Goal: Task Accomplishment & Management: Manage account settings

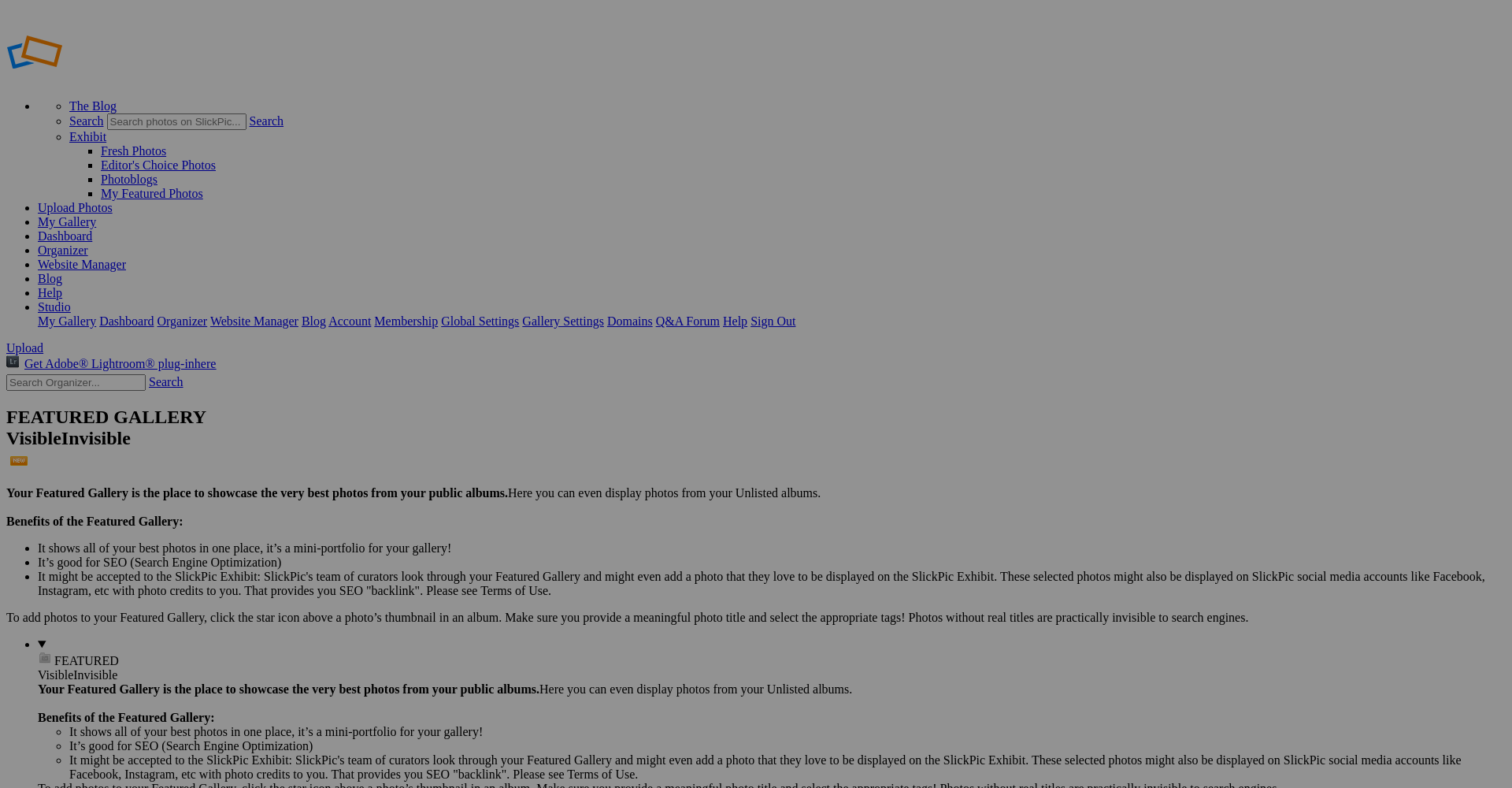
click at [612, 457] on span "Yes" at bounding box center [603, 455] width 18 height 13
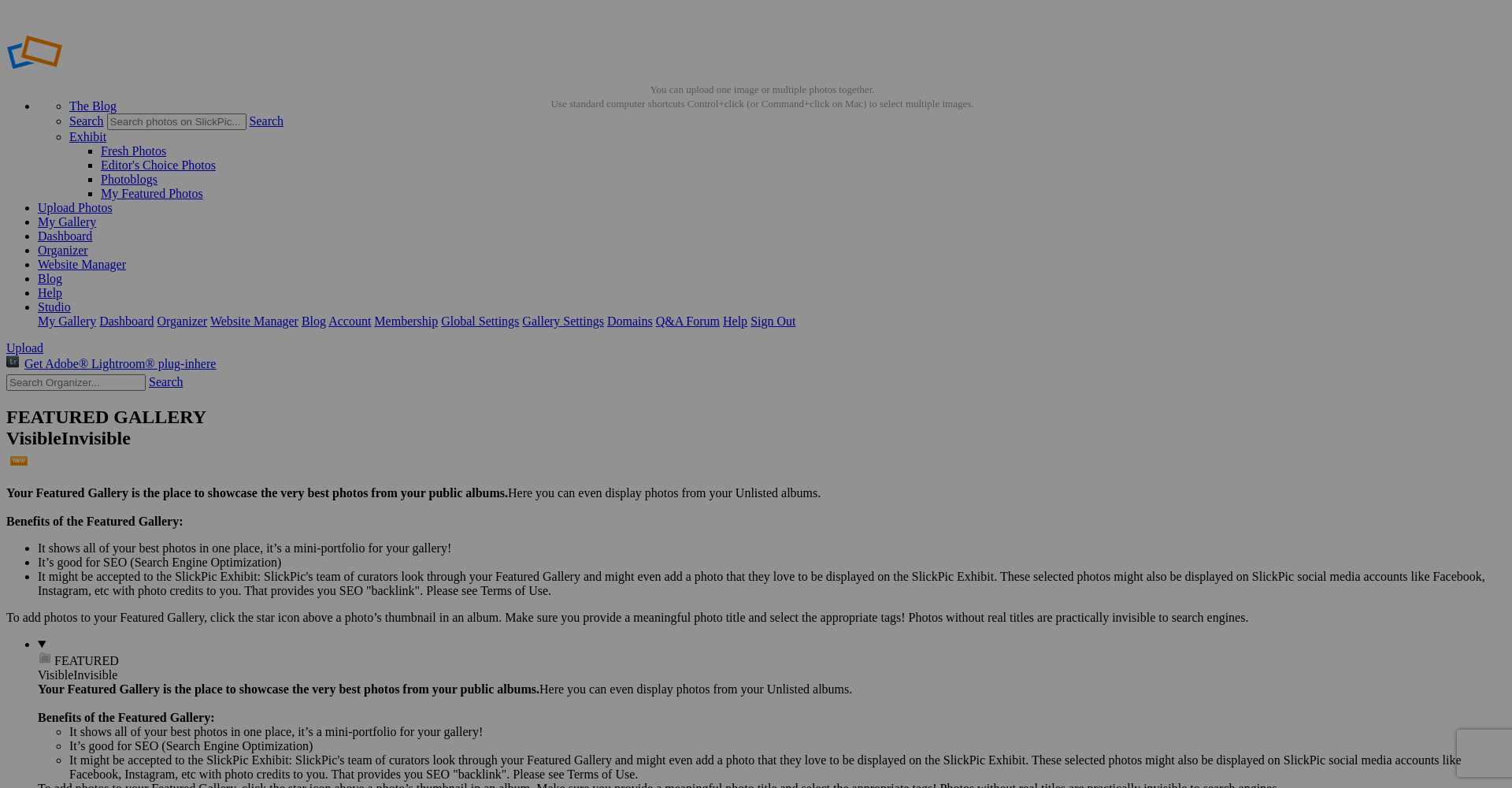
paste input "Photographe séminaire Antibes – Reportage corporate Côte d’Azur"
type input "Photographe séminaire Antibes – Reportage corporate Côte d’Azur"
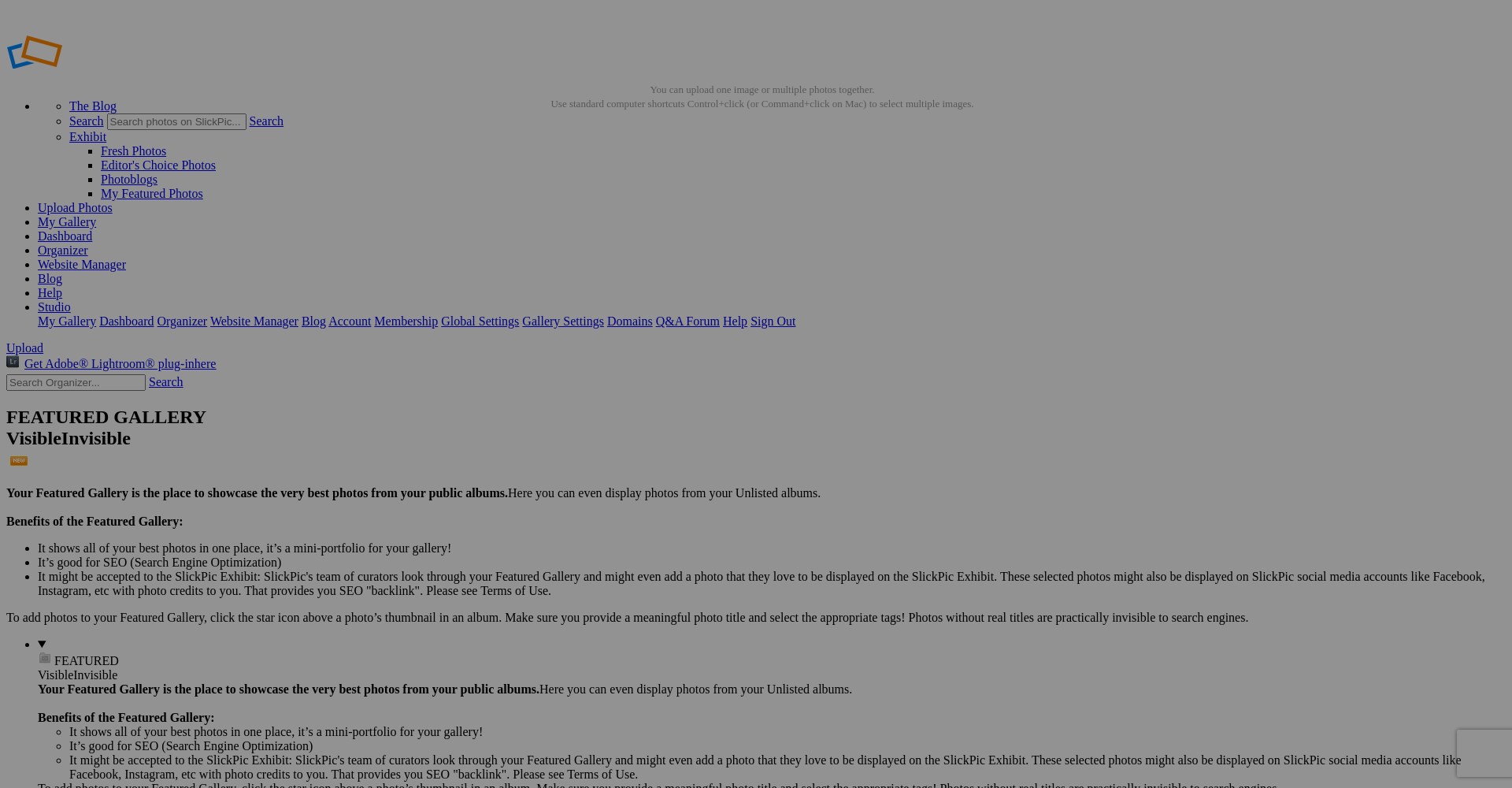
paste input "Photographe séminaire Antibes – Reportage corporate Côte d’Azur"
type input "Photographe séminaire Antibes – Reportage corporate Côte d’Azur"
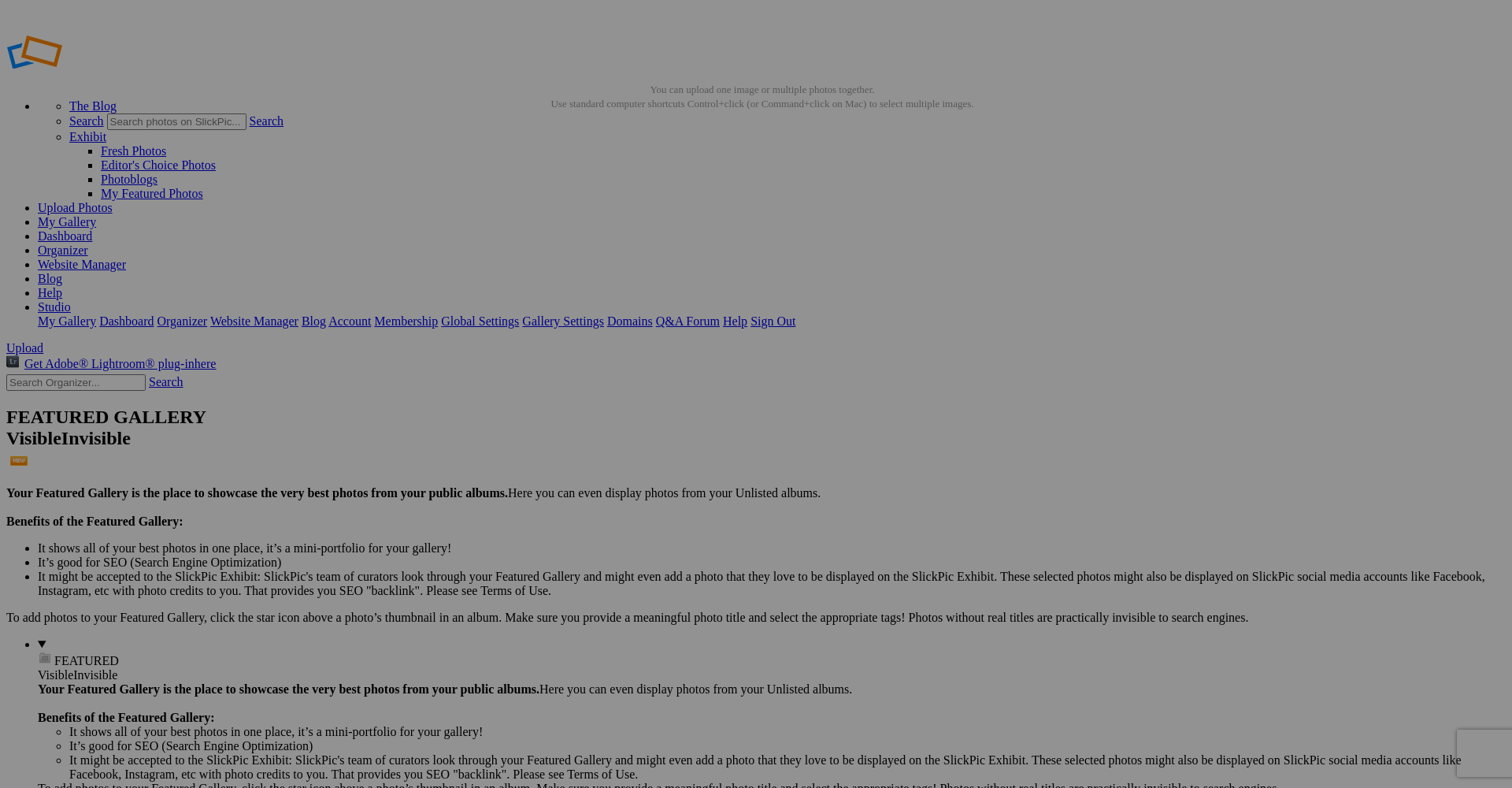
paste input "Photographe séminaire Antibes – Reportage corporate Côte d’Azur"
type input "Photographe séminaire Antibes – Reportage corporate Côte d’Azur"
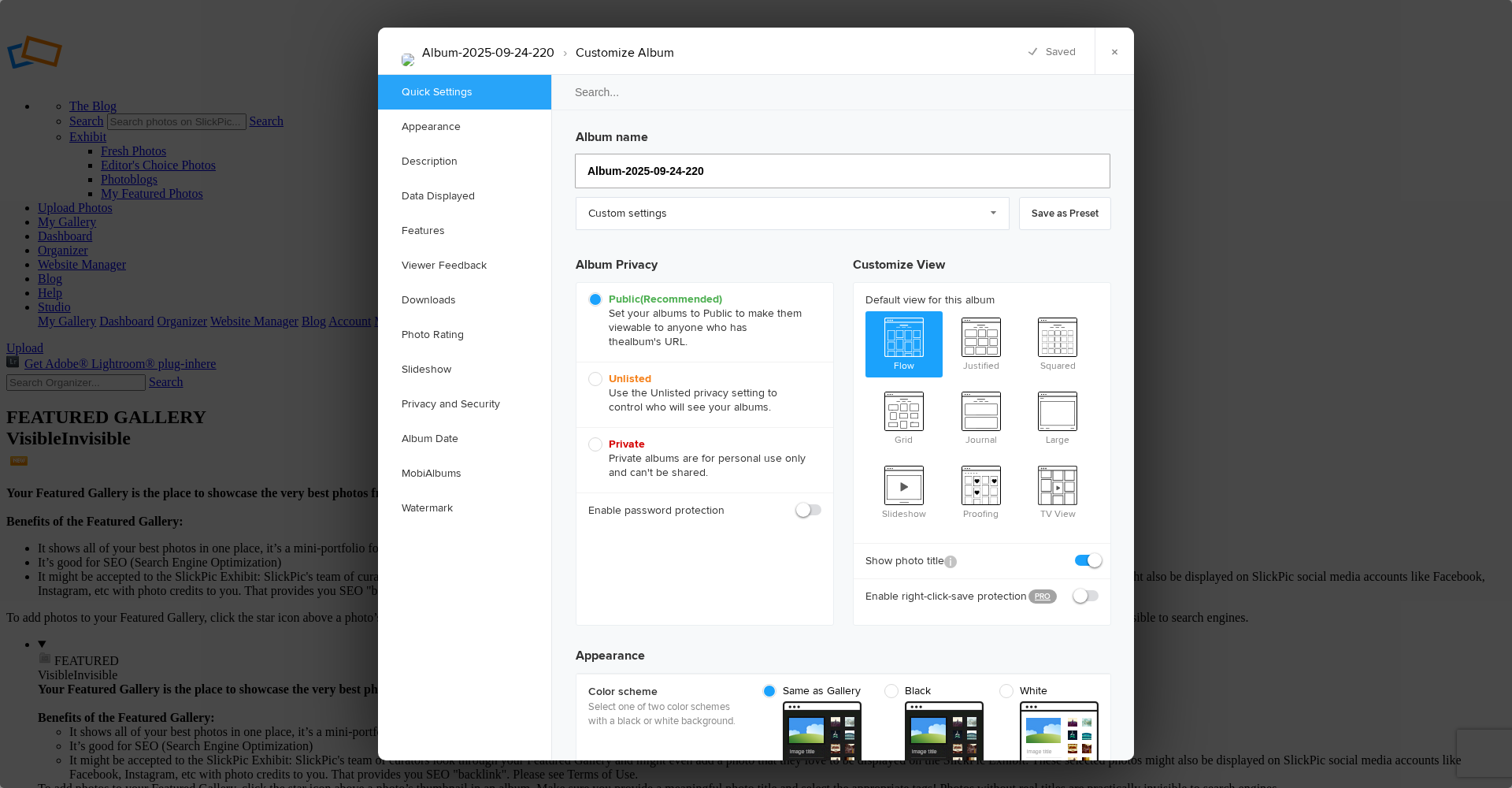
click at [720, 168] on input "Album-2025-09-24-220" at bounding box center [842, 171] width 535 height 35
click at [720, 168] on input "Album-2025-09-24-220" at bounding box center [842, 171] width 535 height 35
type input "r"
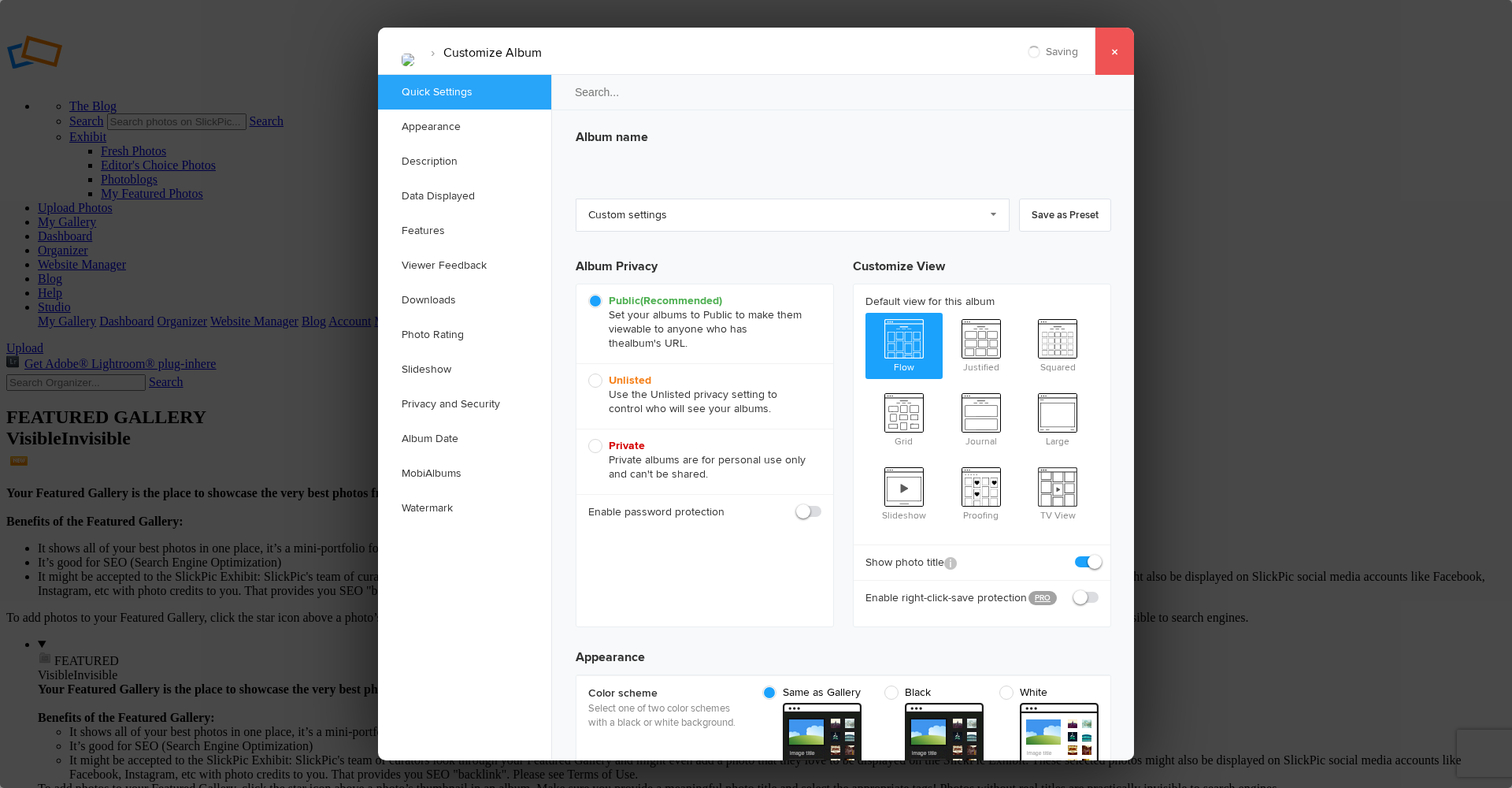
type input "2025-09-24 13:30"
click at [618, 90] on input "search" at bounding box center [843, 92] width 586 height 37
click at [640, 217] on link "Custom settings" at bounding box center [792, 215] width 434 height 33
click at [744, 221] on link "Custom settings" at bounding box center [792, 215] width 434 height 33
click at [472, 140] on link "Appearance" at bounding box center [465, 127] width 173 height 35
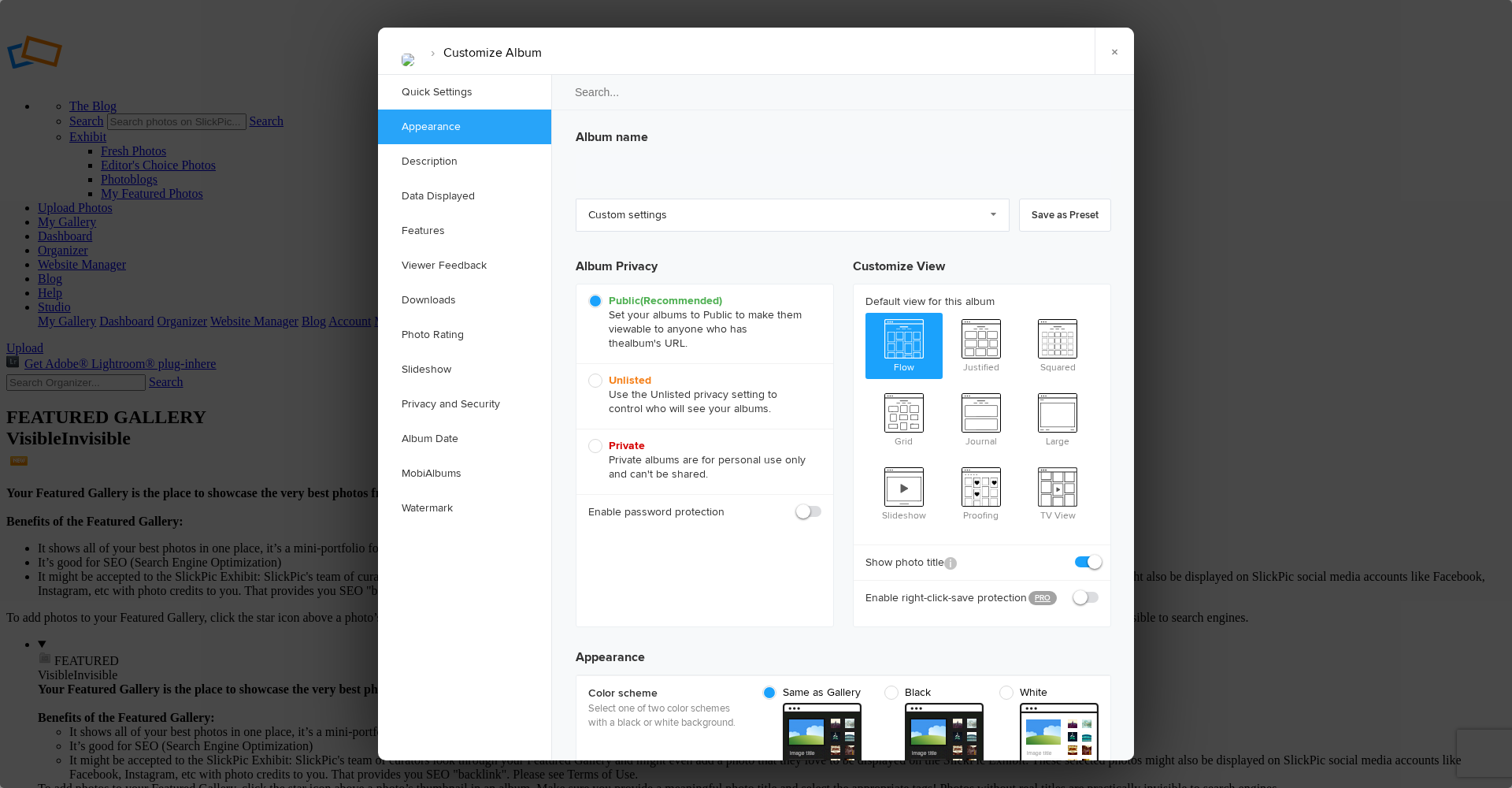
scroll to position [502, 0]
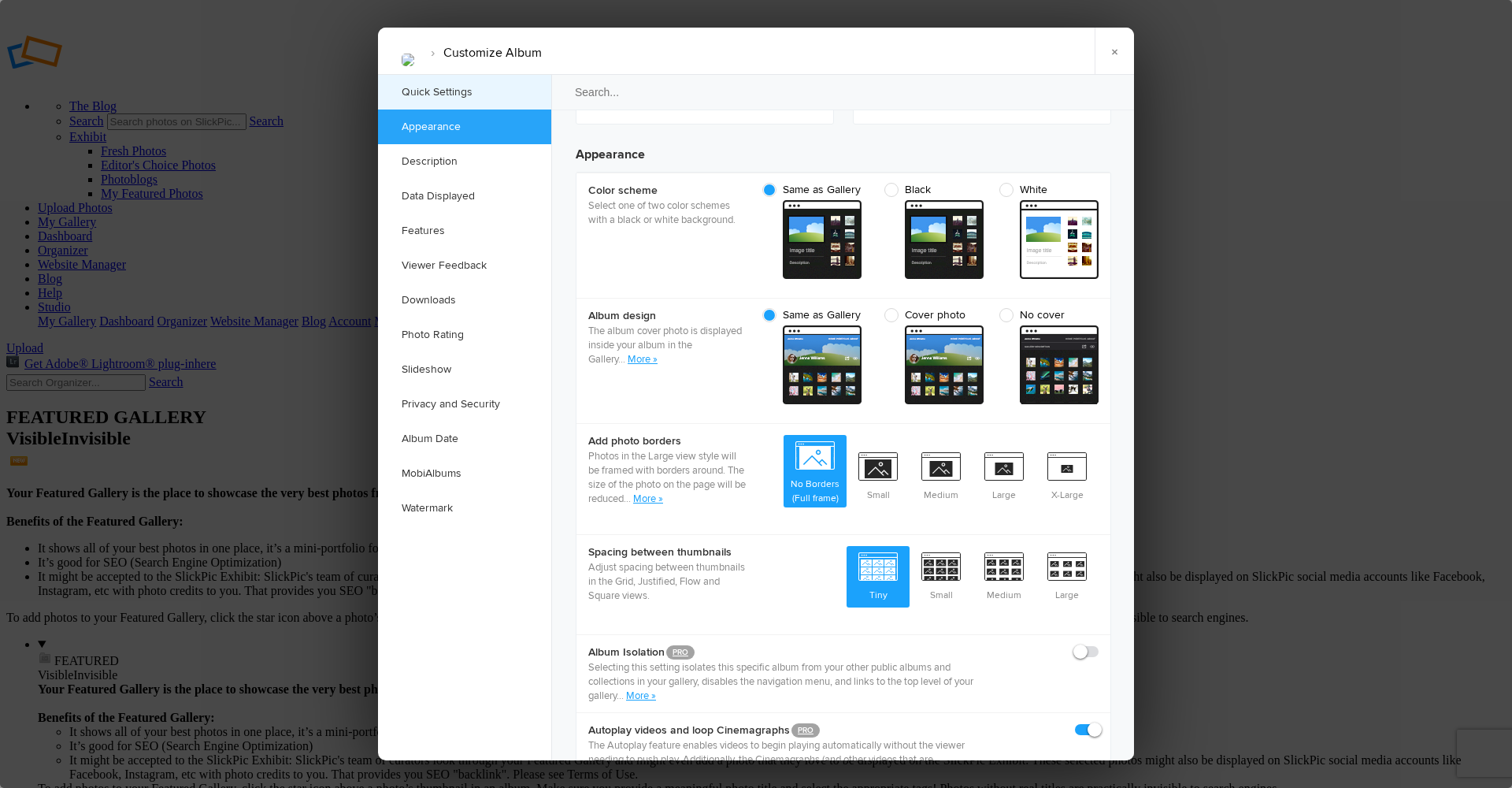
click at [464, 90] on link "Quick Settings" at bounding box center [465, 92] width 173 height 35
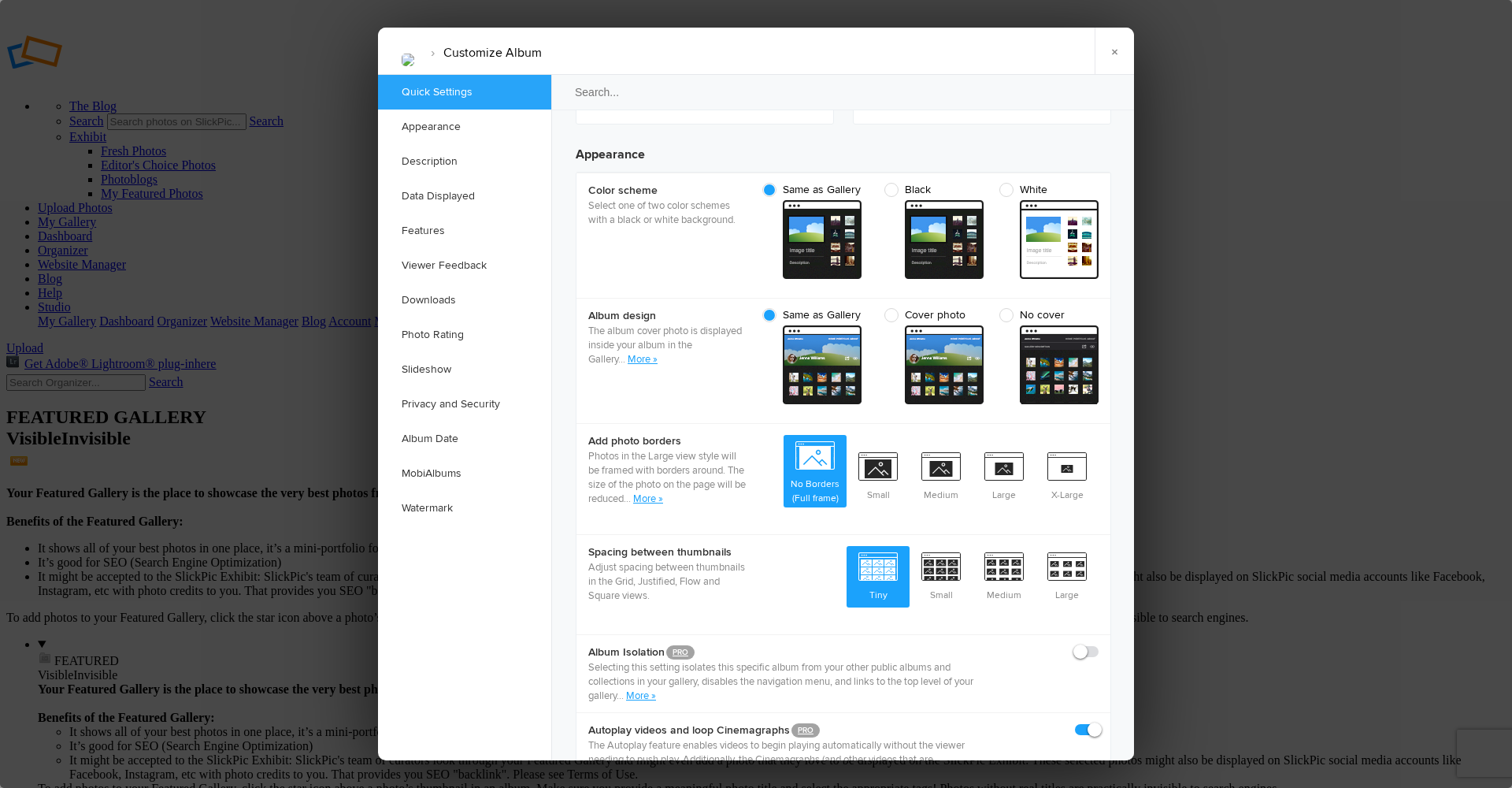
scroll to position [10, 0]
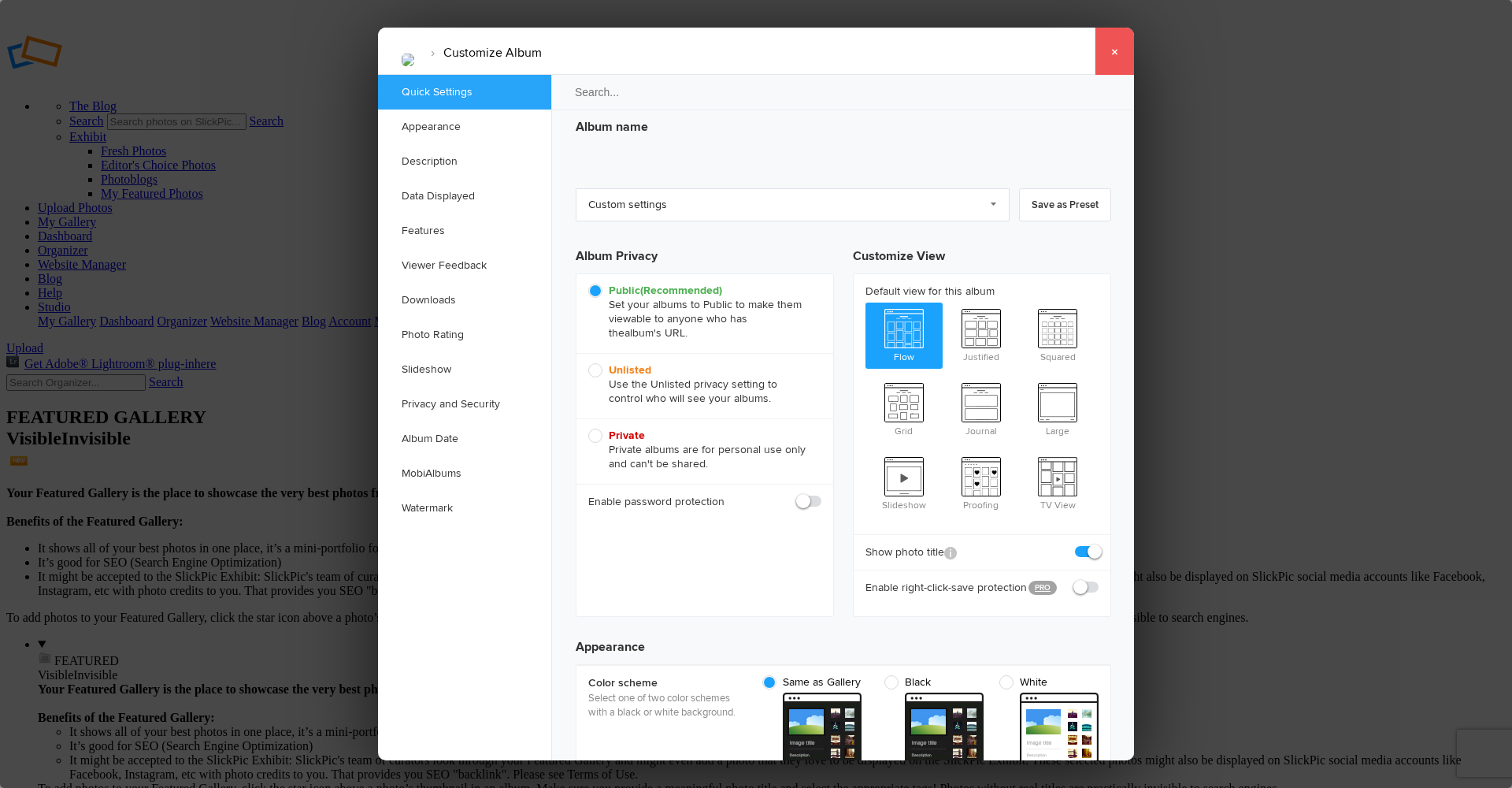
click at [1116, 51] on link "×" at bounding box center [1115, 52] width 40 height 48
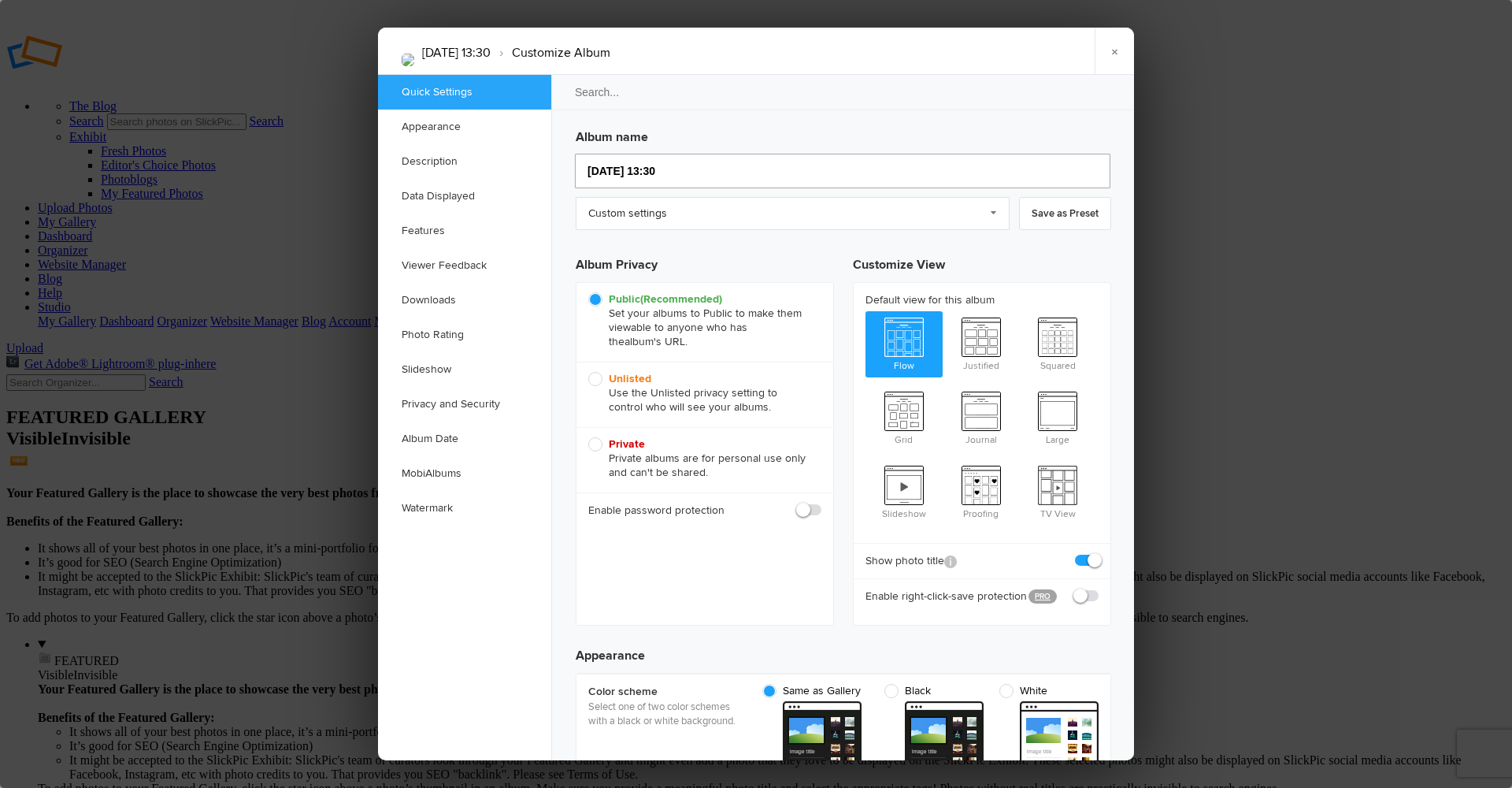
click at [704, 170] on input "2025-09-24 13:30" at bounding box center [842, 171] width 535 height 35
type input "RE"
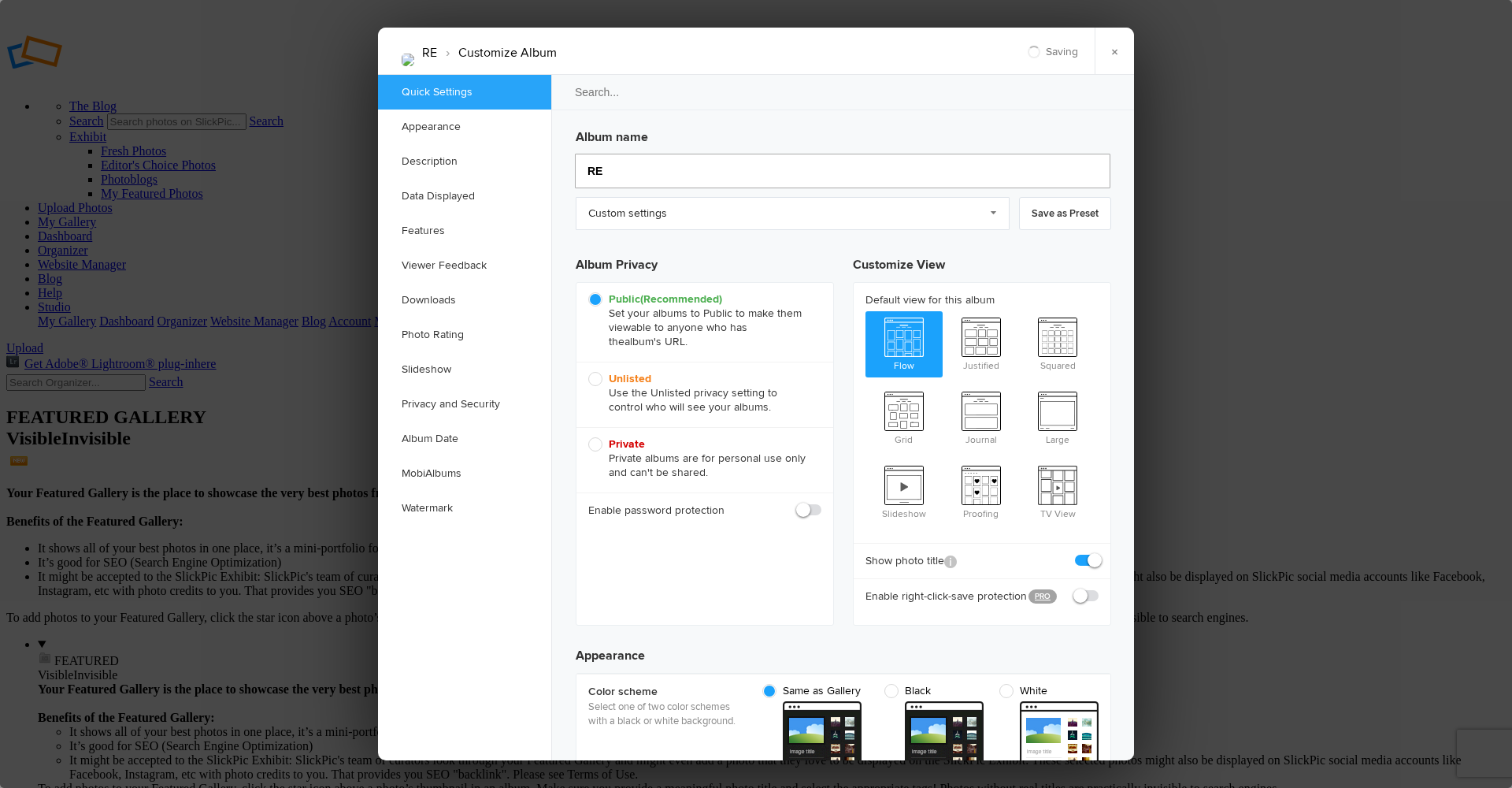
type input "RE"
type input "REPORTAGE"
click at [1113, 47] on link "×" at bounding box center [1115, 52] width 40 height 48
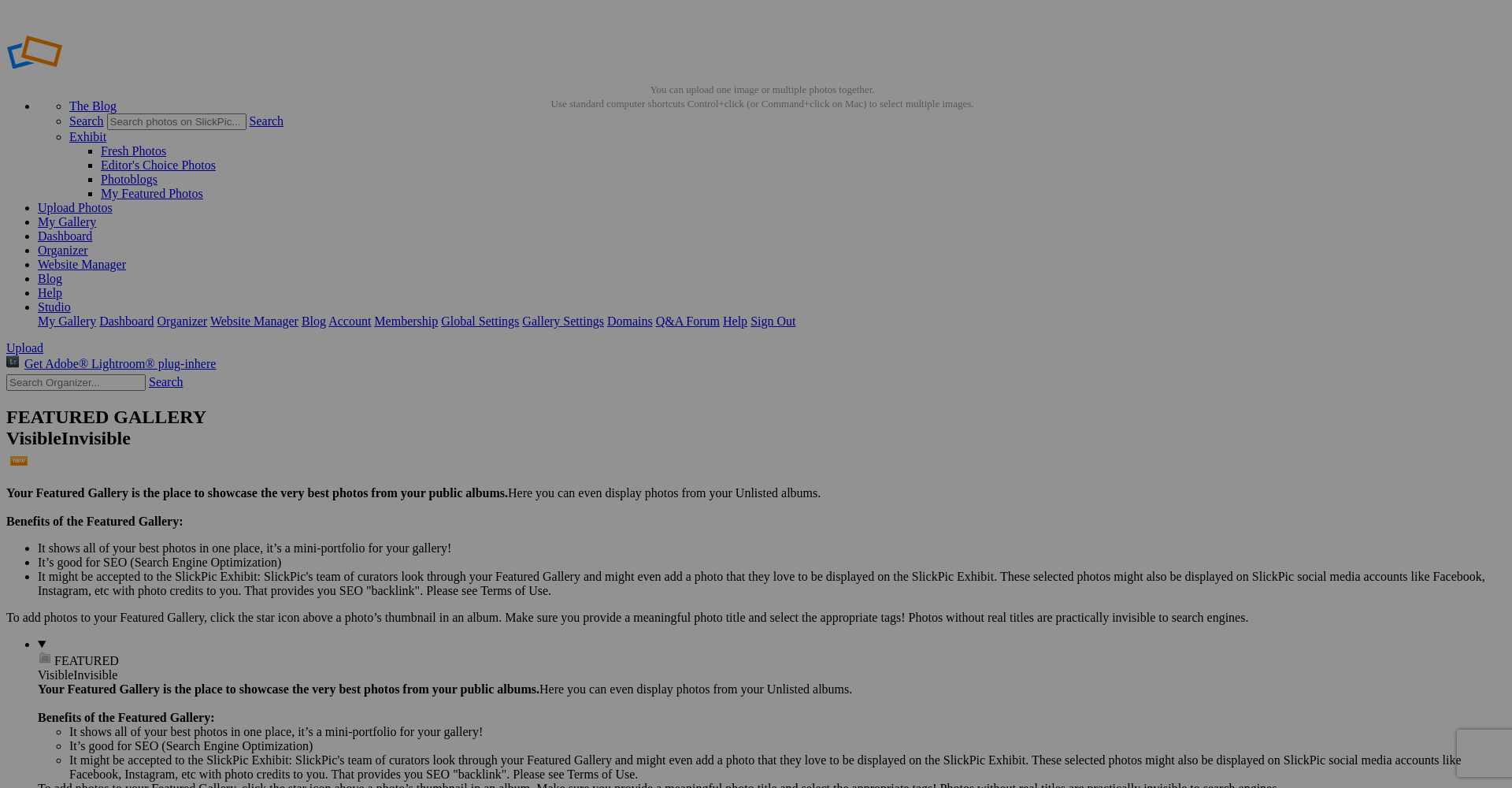
click at [651, 495] on span "Yes" at bounding box center [642, 497] width 18 height 13
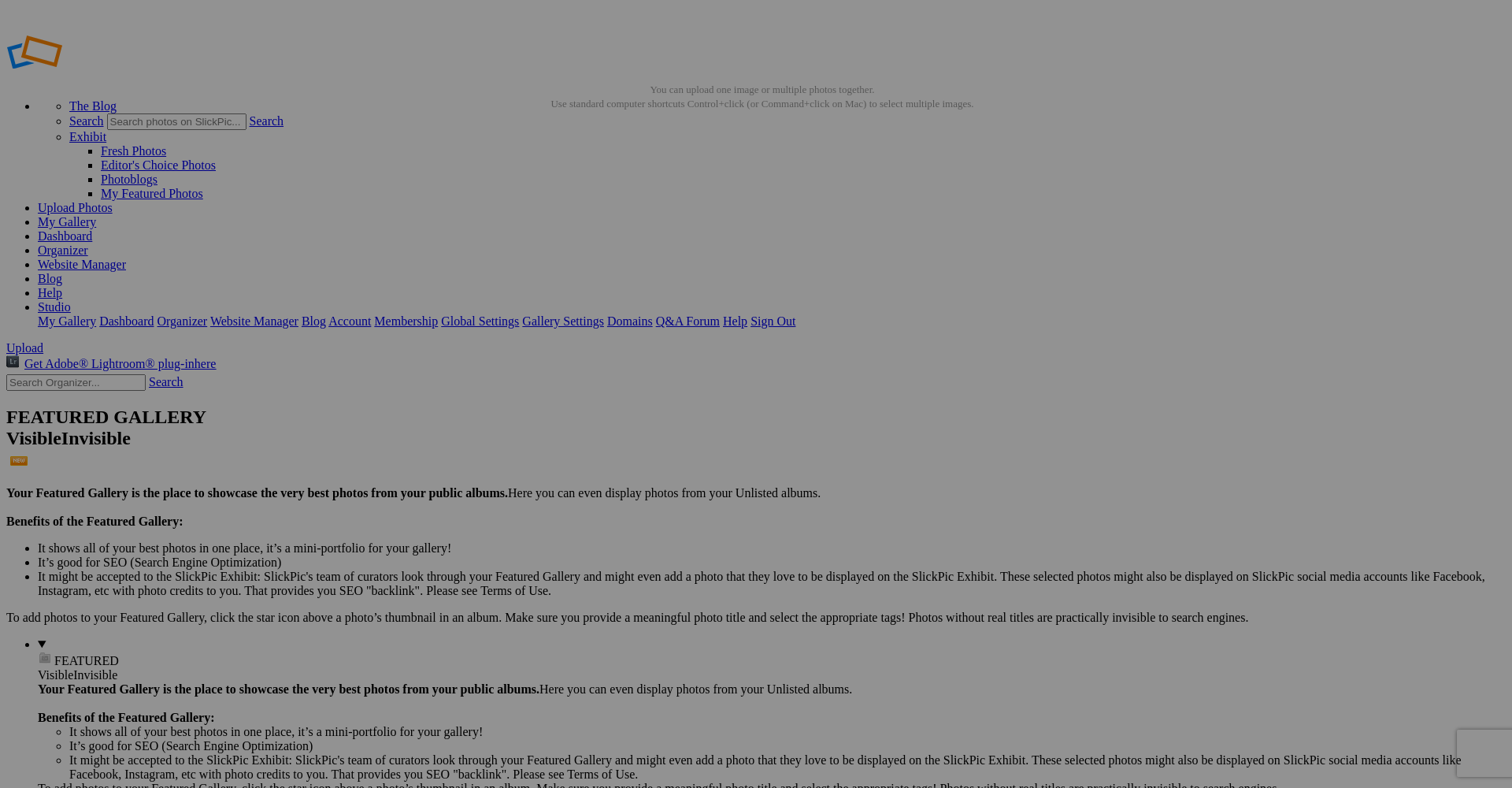
paste input "portrait-pro-entrepreneuse-linkedin-antibes-studiofl.jpg,"
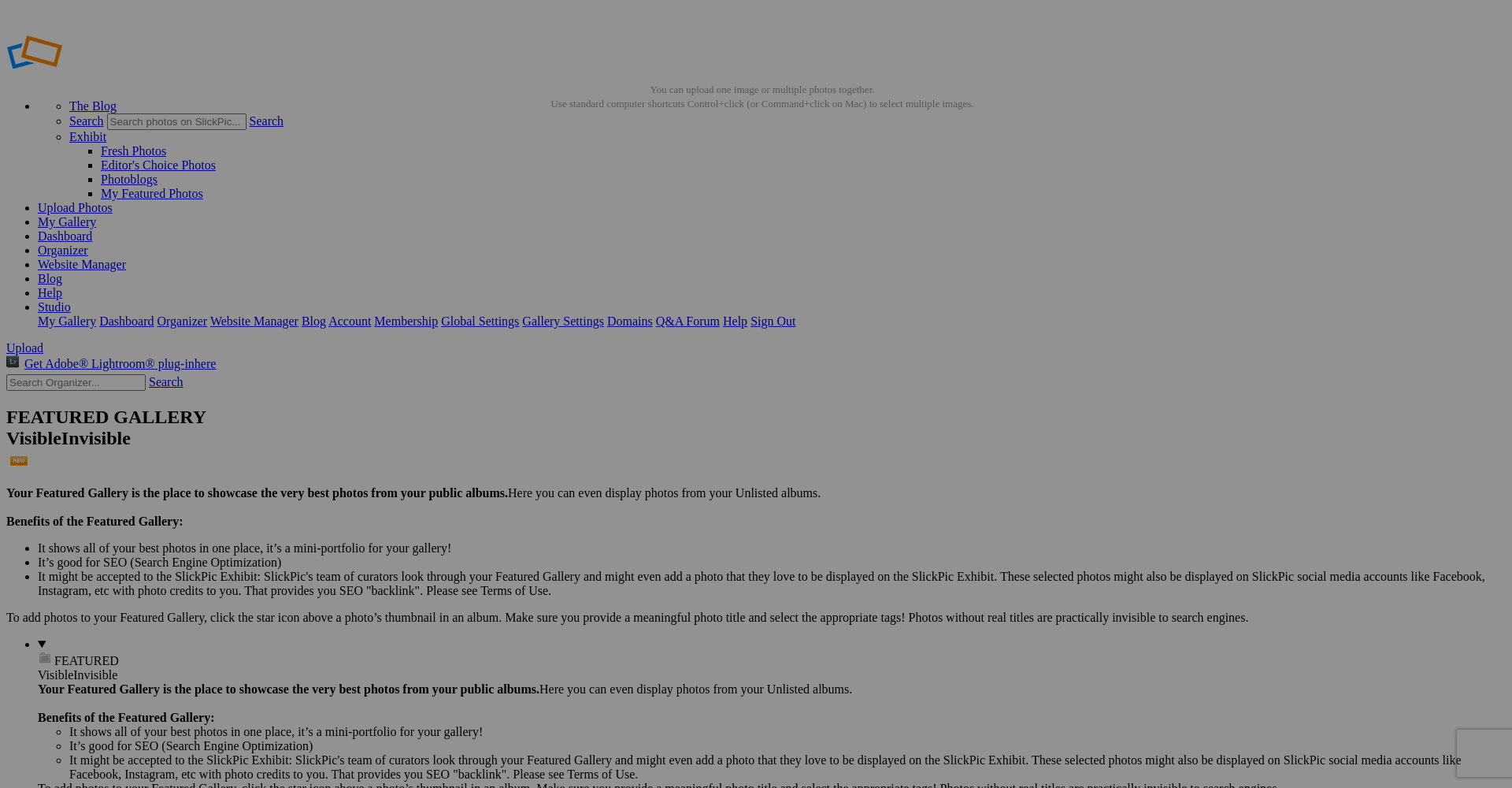
type input "portrait-pro-entrepreneuse-linkedin-antibes-studiofl.jpg,"
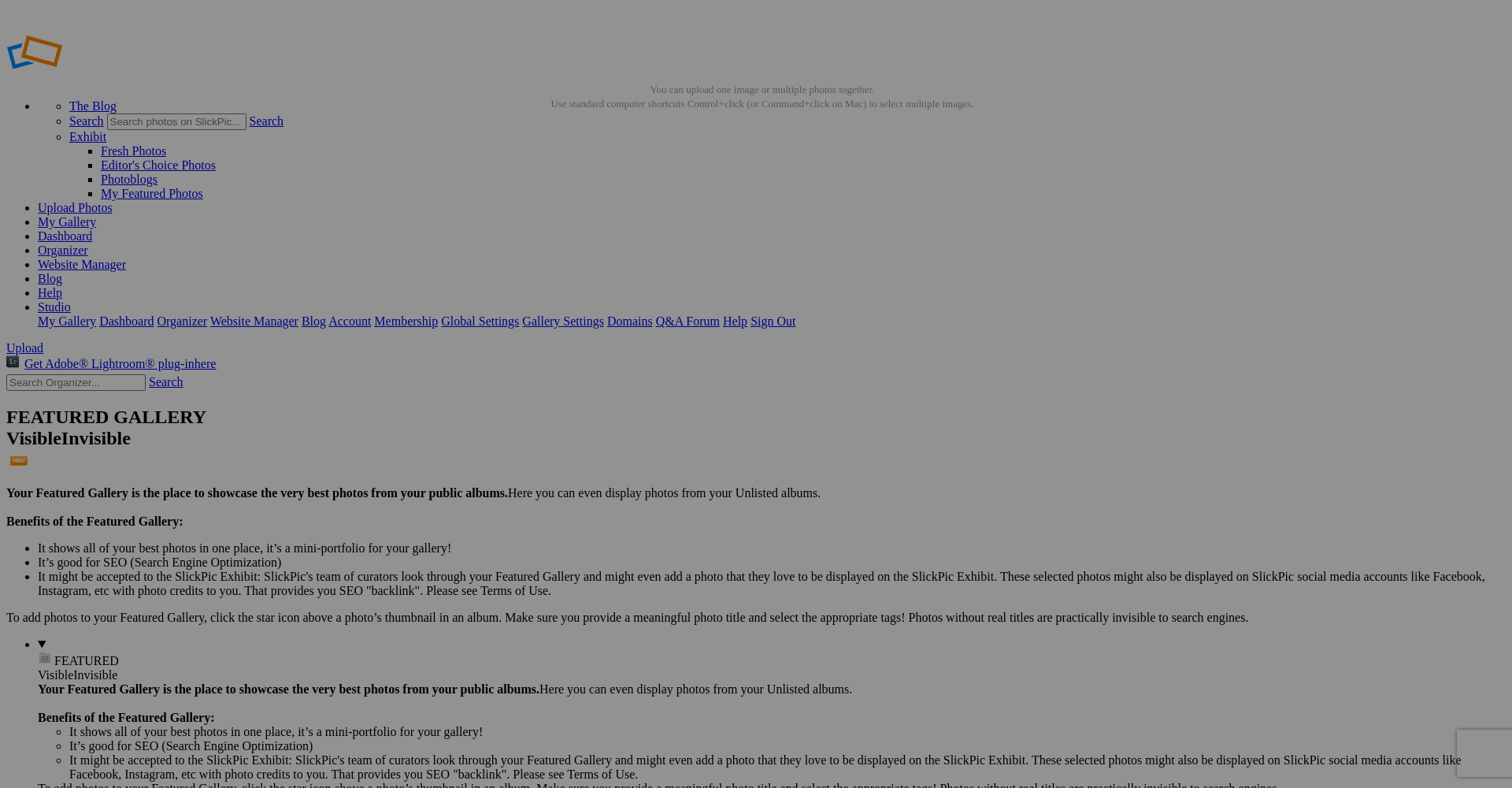
paste input "portrait-pro-entrepreneuse-linkedin-antibes-studiofl.jpg,"
type input "portrait-pro-entrepreneuse-linkedin-antibes-studiofl.jpg,"
drag, startPoint x: 996, startPoint y: 467, endPoint x: 1004, endPoint y: 473, distance: 10.0
click at [126, 258] on link "Website Manager" at bounding box center [82, 264] width 88 height 13
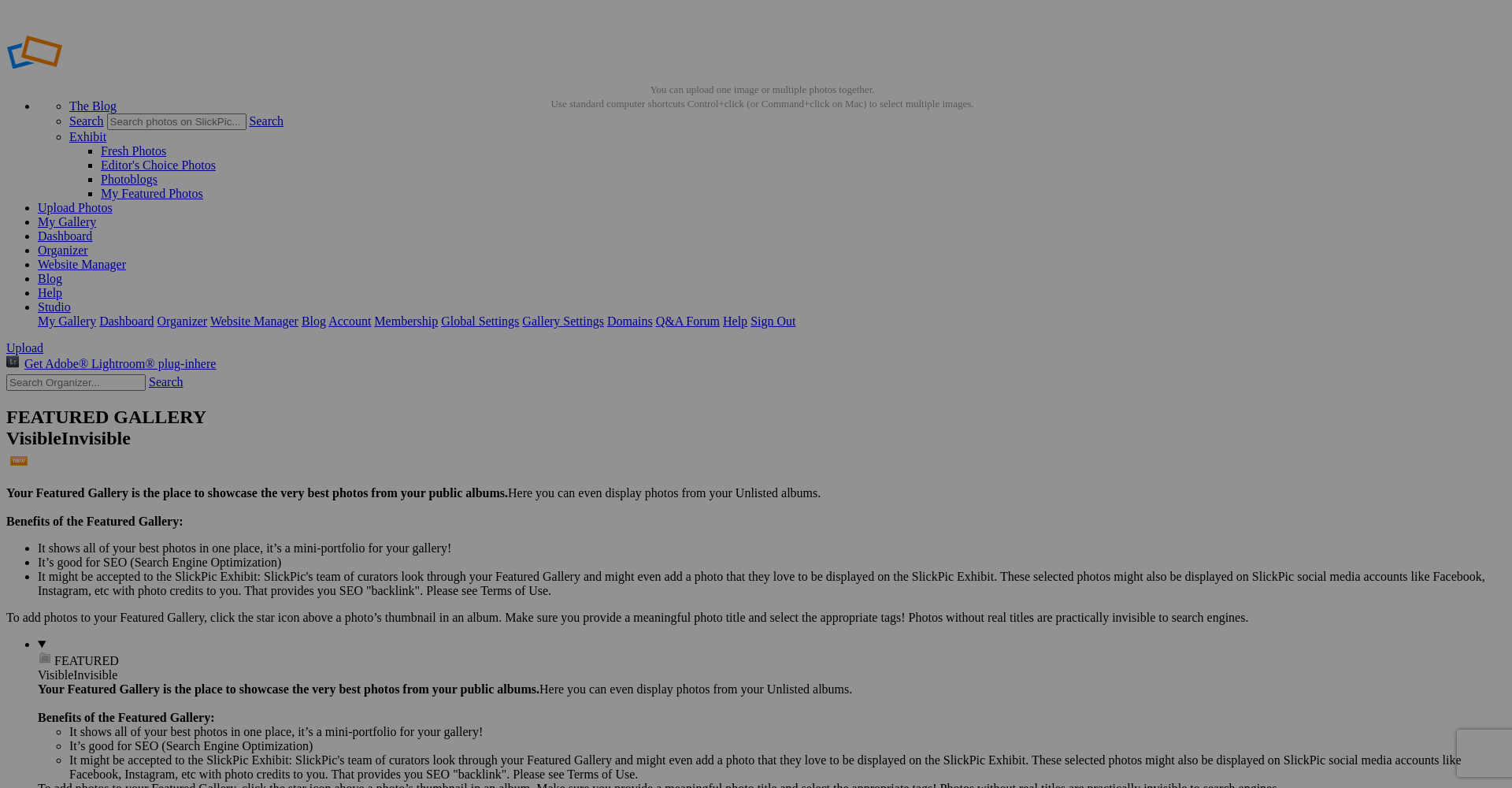
click at [651, 505] on span "Yes" at bounding box center [642, 511] width 18 height 13
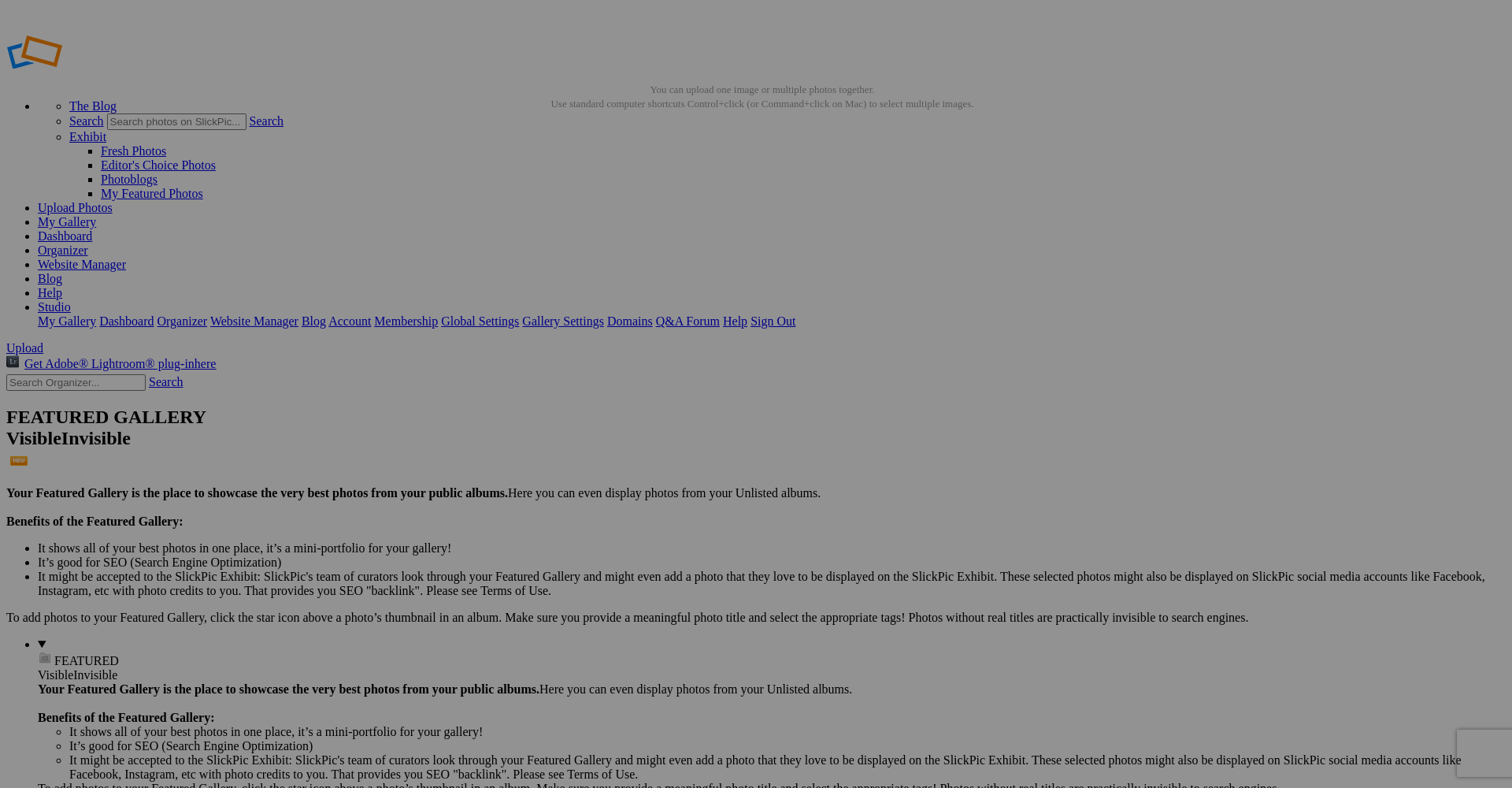
paste input "reportage-photo-entreprise-antibes-studiofl.jpg"
type input "reportage-photo-entreprise-antibes-studiofl.jpg"
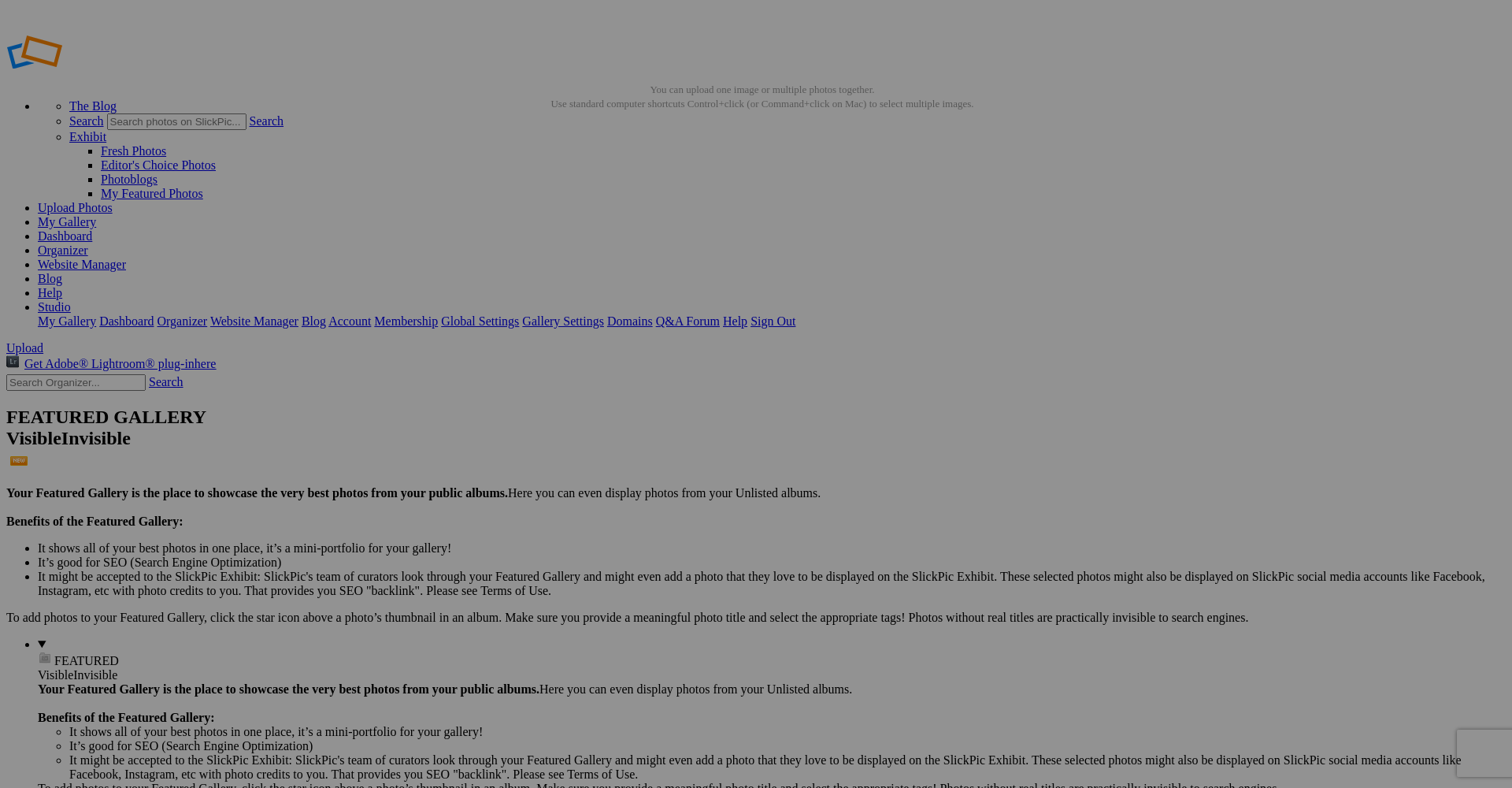
paste input "reportage-photo-entreprise-business-center-menton-studiofl.jpg"
type input "reportage-photo-entreprise-business-center-menton-studiofl.jpg"
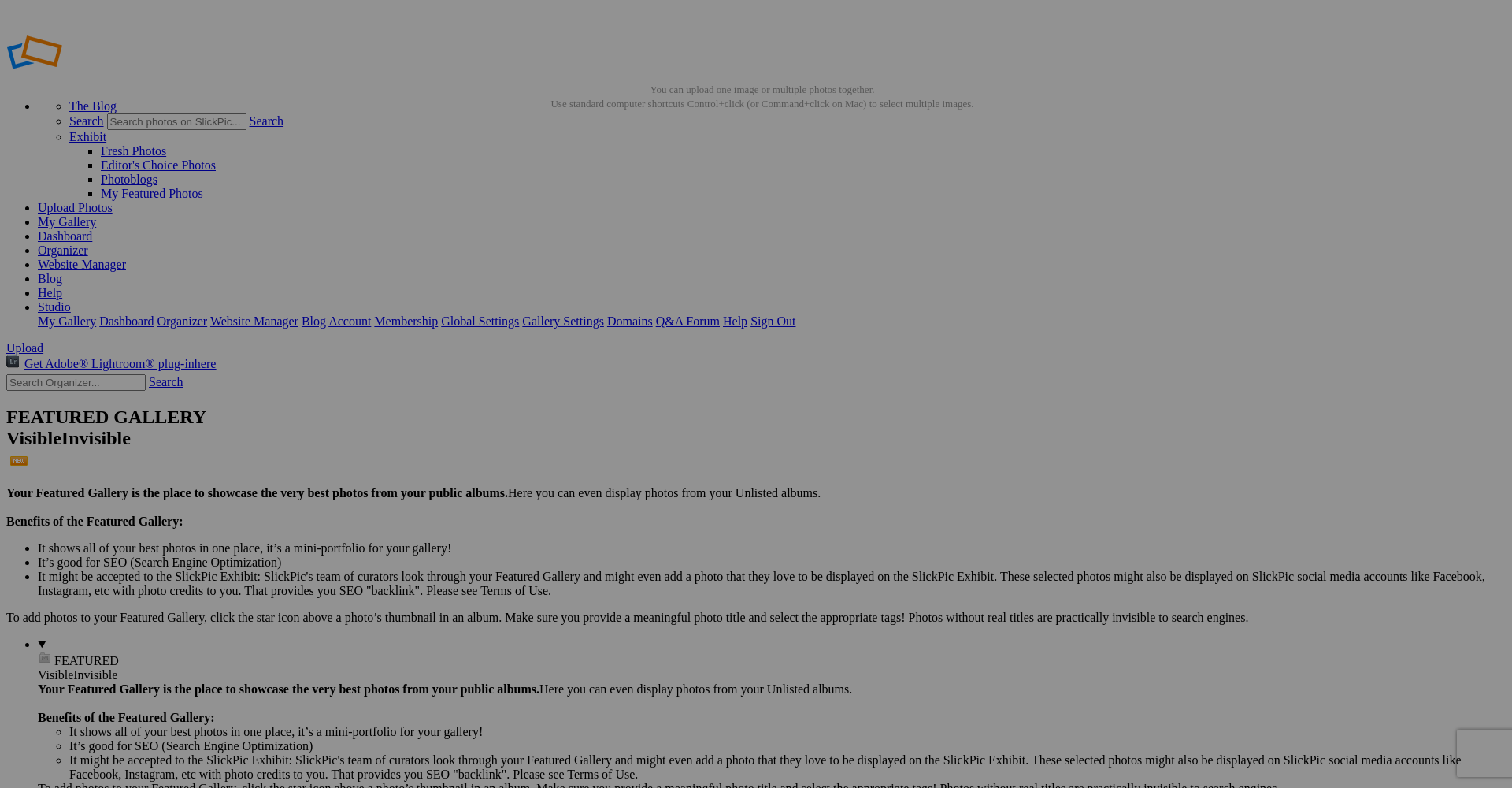
paste input "reportage-photo-entreprise-business-center-menton-studiofl.jpg"
type input "reportage-photo-entreprise-business-center-menton-studiofl.jpg"
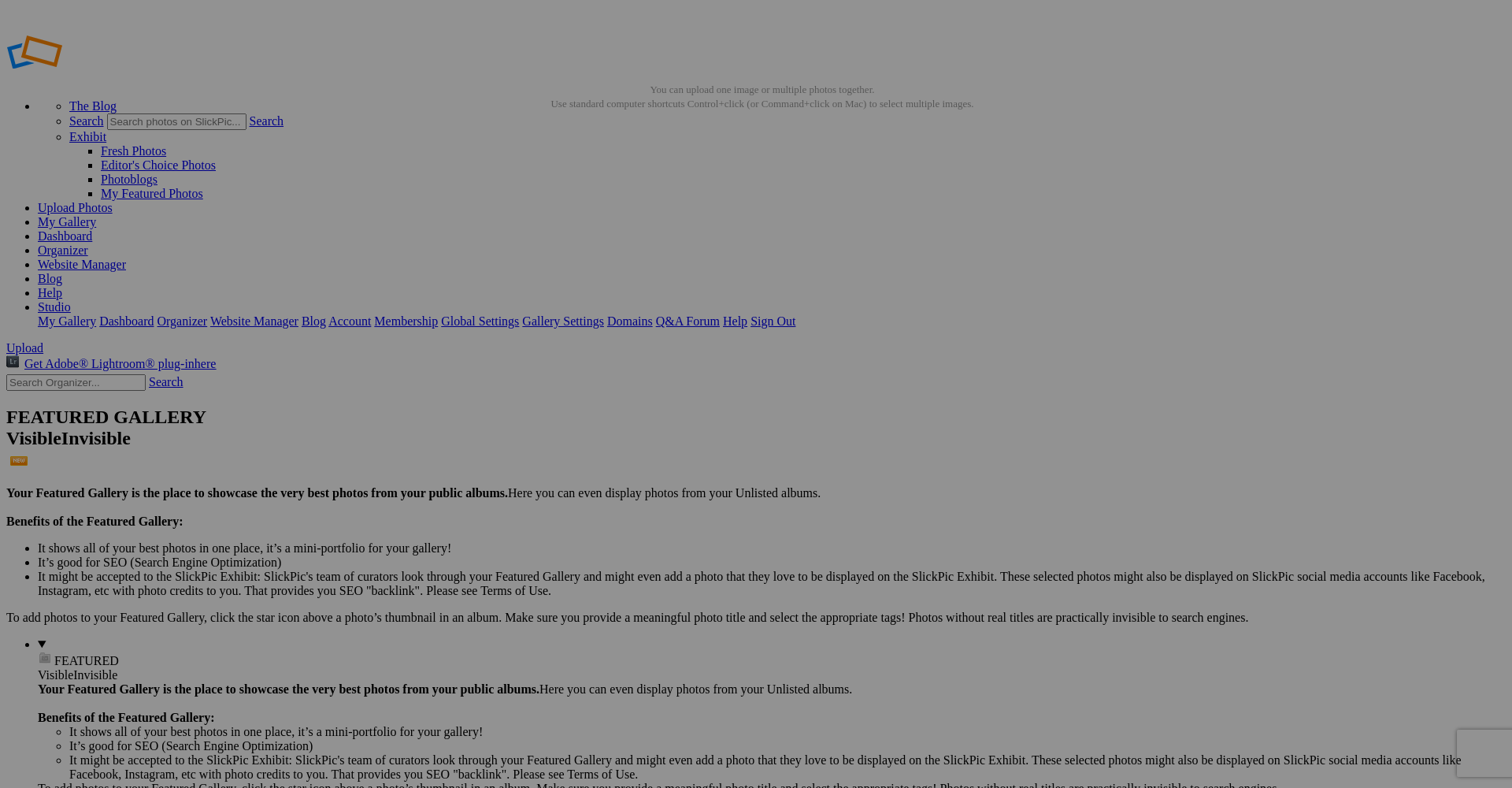
paste input "reportage-photo-entreprise-business-center-menton-studiofl.jpg"
type input "reportage-photo-entreprise-business-center-menton-studiofl.jpg"
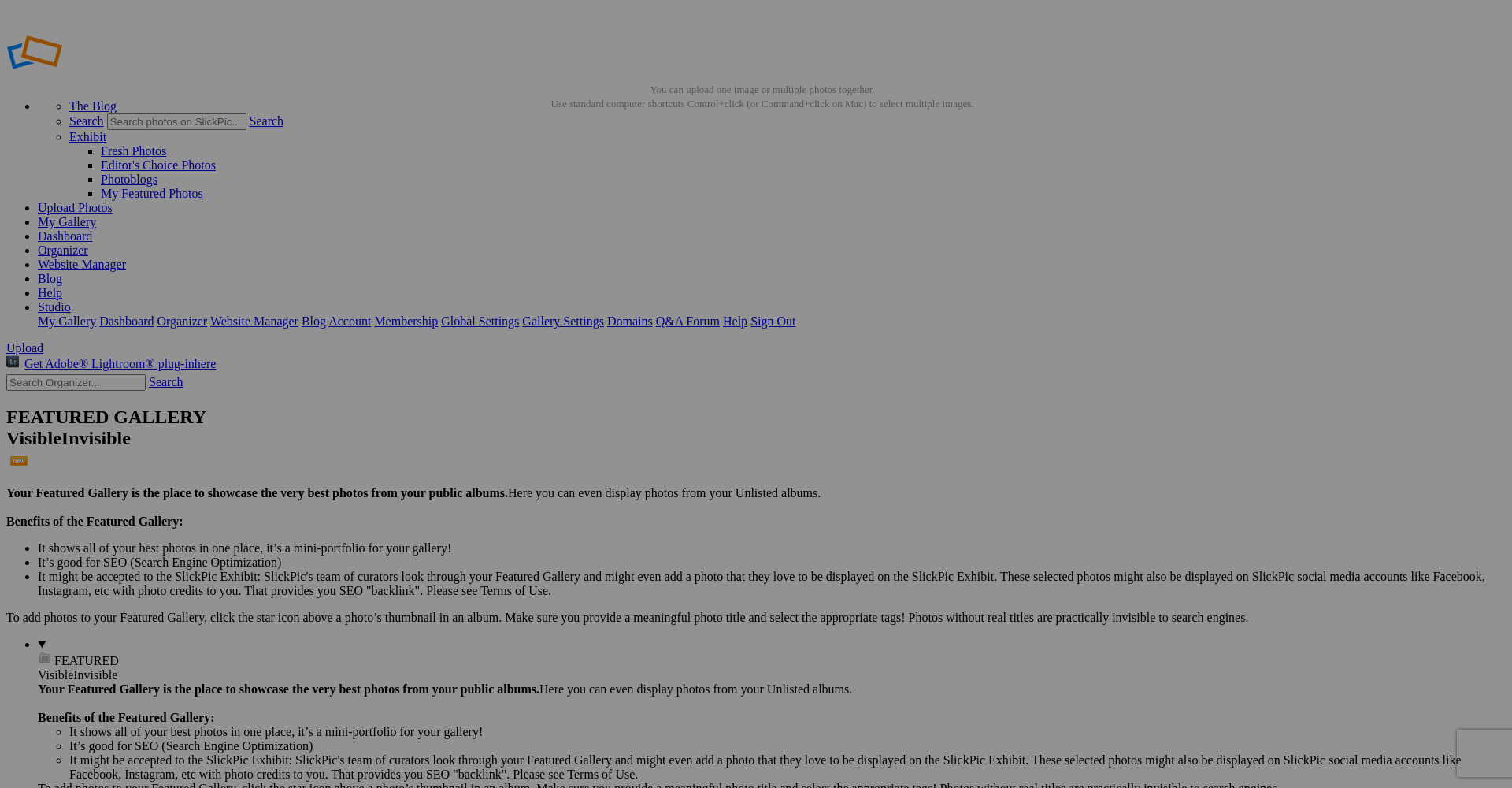
paste input "reportage-photo-entreprise-business-center-menton-studiofl.jpg"
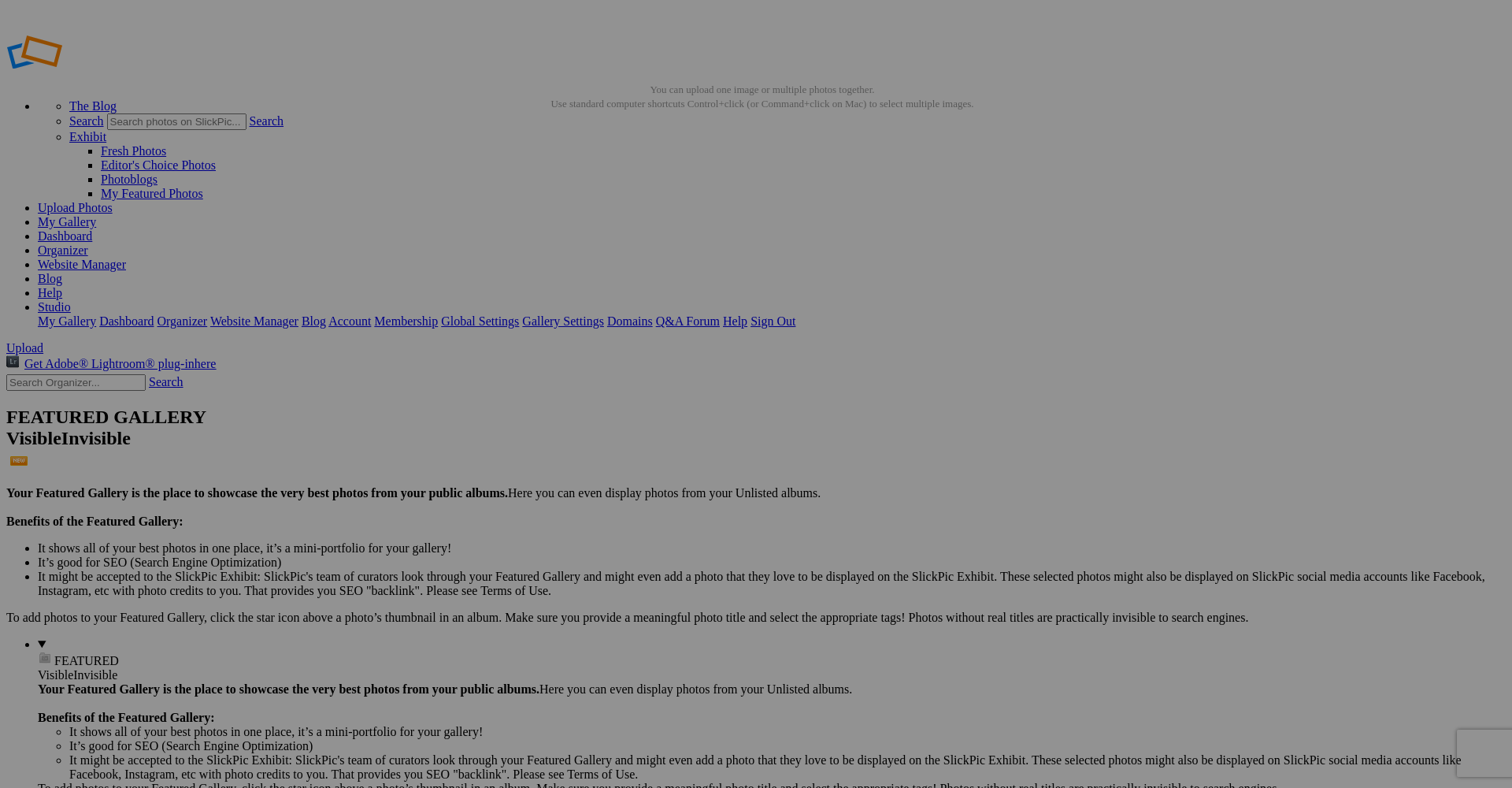
type input "reportage-photo-entreprise-business-center-menton-studiofl.jpg"
type input "reportage-photo-campagne-publicitaire-biotherm-pharmacie-anglo-francaise-cannes…"
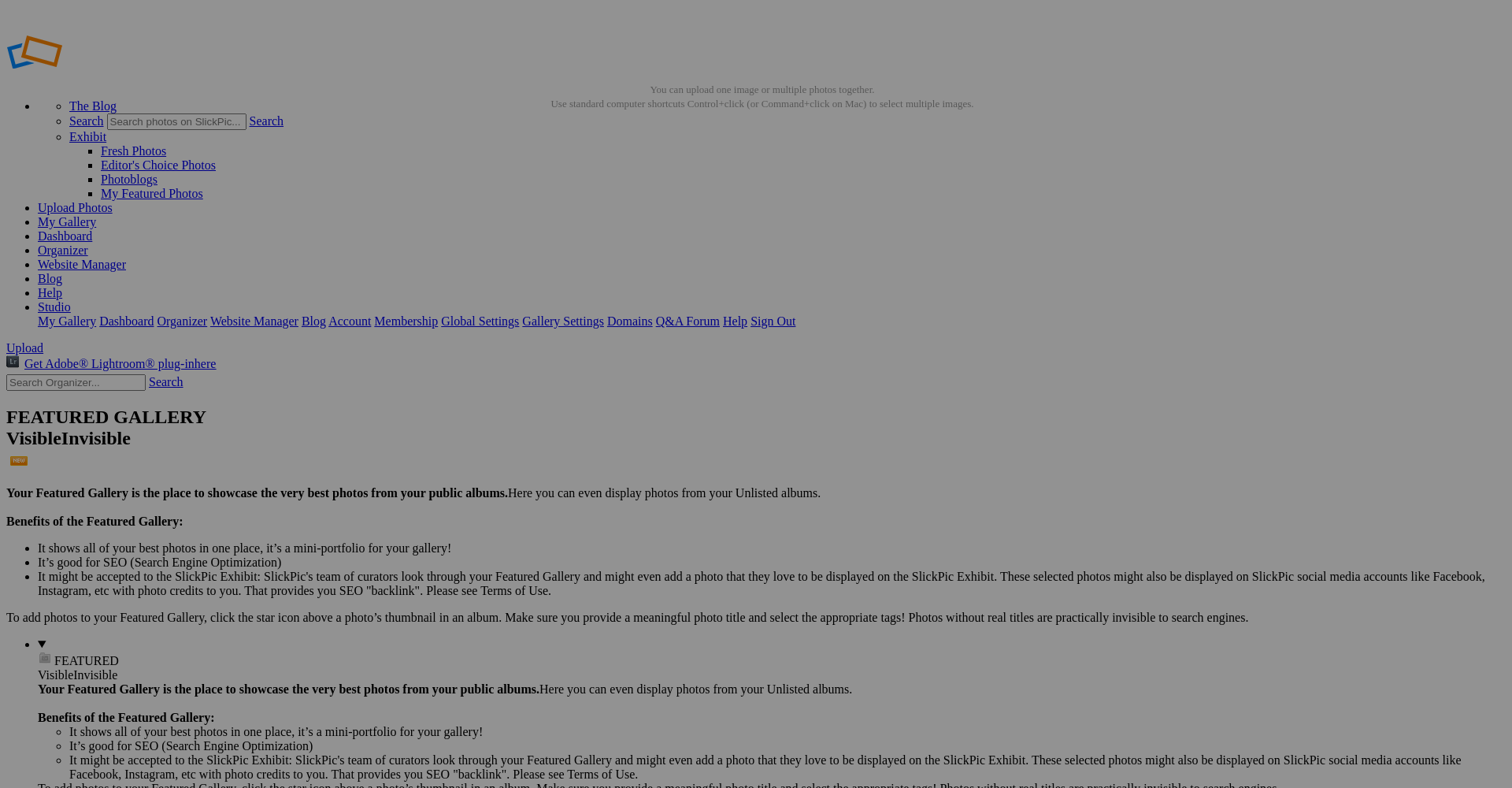
paste input "reportage-photo-campagne-publicitaire-biotherm-pharmacie-anglo-francaise-cannes…"
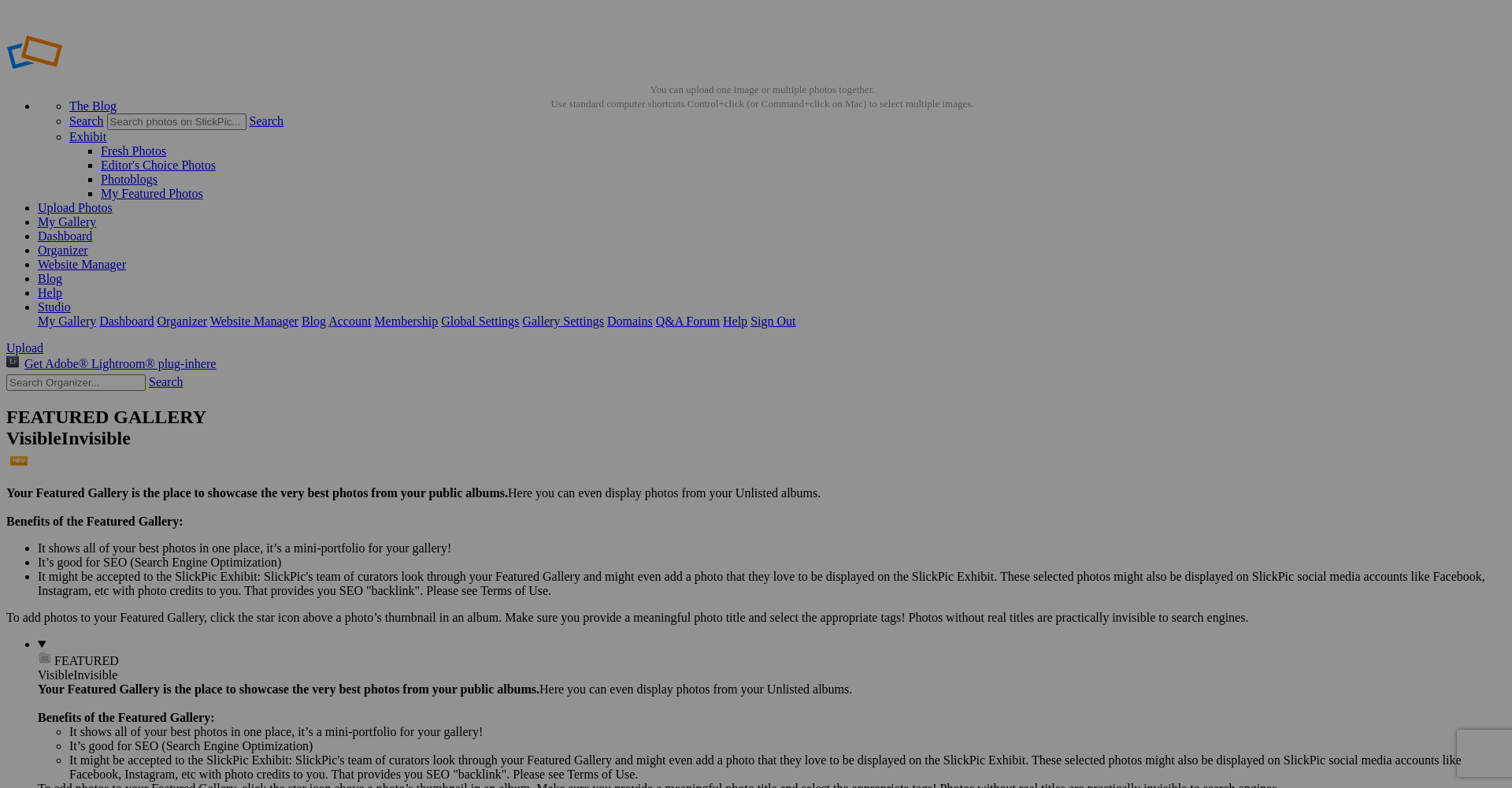
type input "reportage-photo-campagne-publicitaire-biotherm-pharmacie-anglo-francaise-cannes…"
click at [651, 498] on span "Yes" at bounding box center [642, 497] width 18 height 13
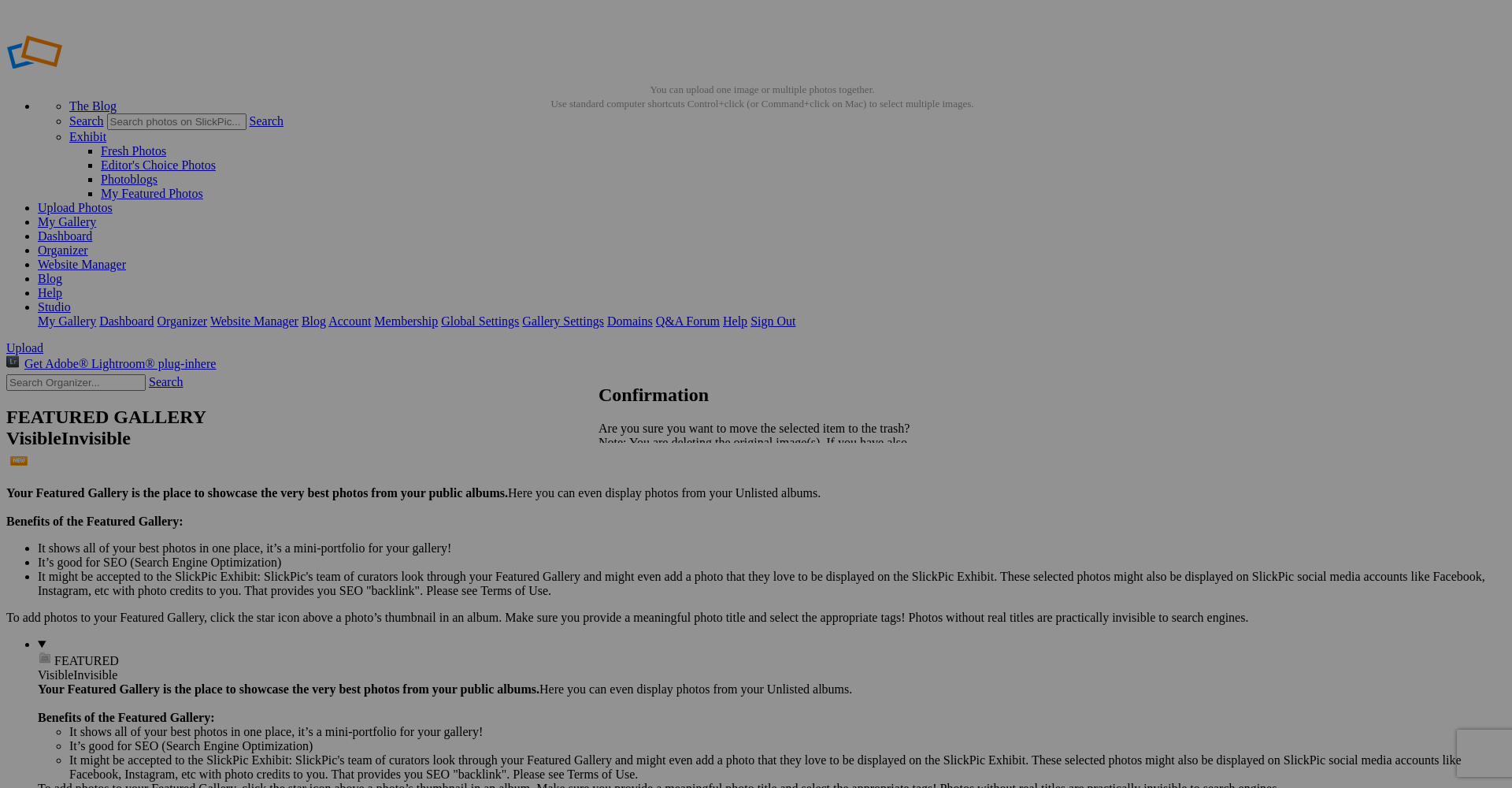
click at [651, 504] on span "Yes" at bounding box center [642, 497] width 18 height 13
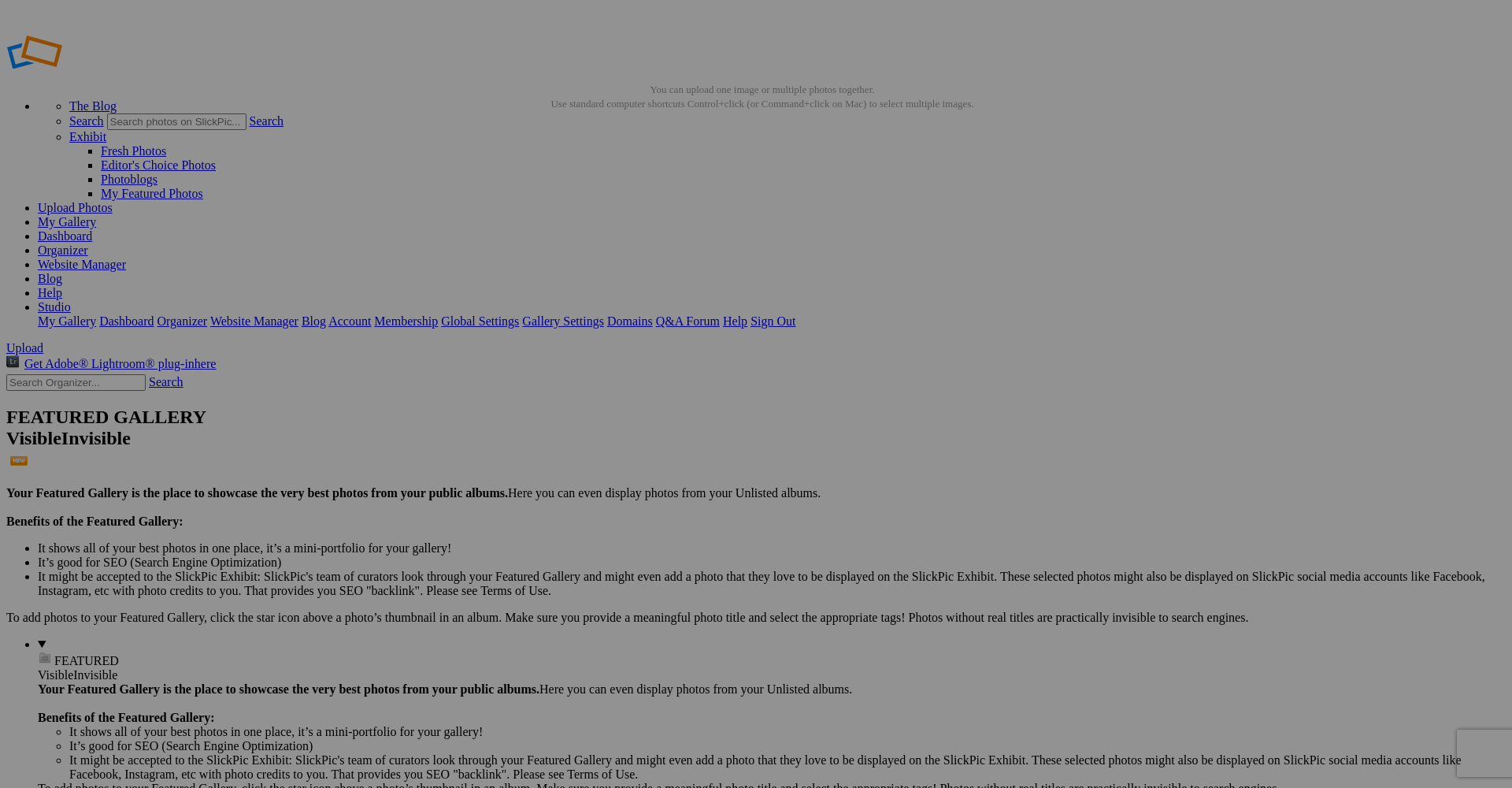
paste input "veolia-nice"
paste input "reportage-photo-entreprise-veolia-nice-studiofl.jpg"
type input "reportage-photo-entreprise-veolia-nice-studiofl.jpgreportage-photo-entreprise-v…"
click at [126, 258] on link "Website Manager" at bounding box center [82, 264] width 88 height 13
